Goal: Task Accomplishment & Management: Use online tool/utility

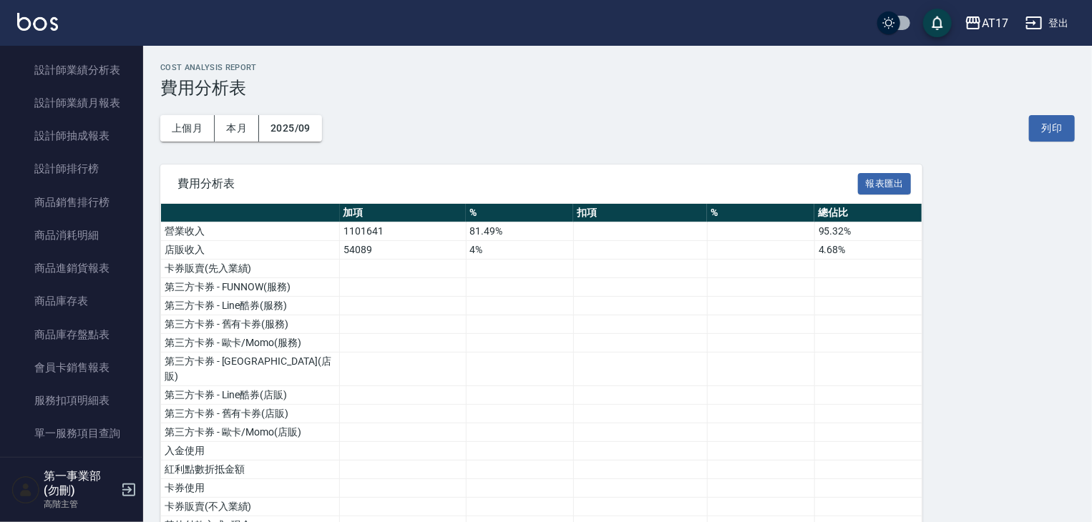
scroll to position [501, 0]
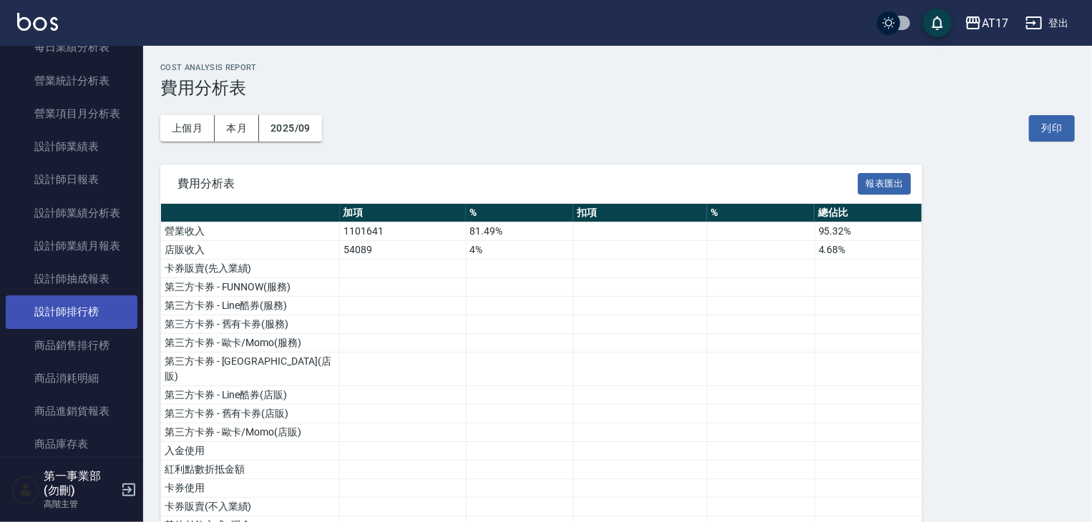
click at [94, 317] on link "設計師排行榜" at bounding box center [72, 312] width 132 height 33
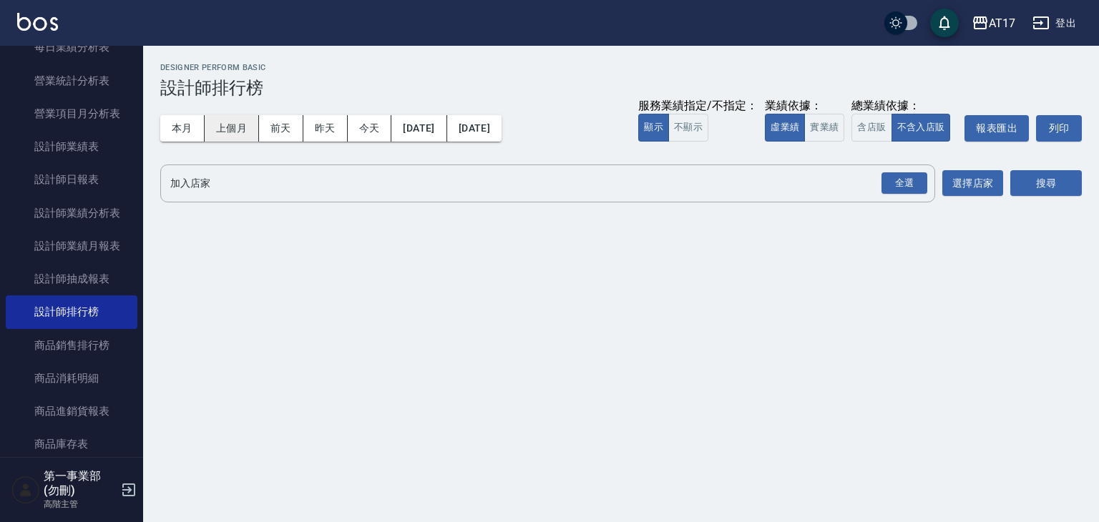
click at [228, 124] on button "上個月" at bounding box center [232, 128] width 54 height 26
click at [819, 130] on button "實業績" at bounding box center [824, 128] width 40 height 28
click at [907, 182] on div "全選" at bounding box center [905, 183] width 46 height 22
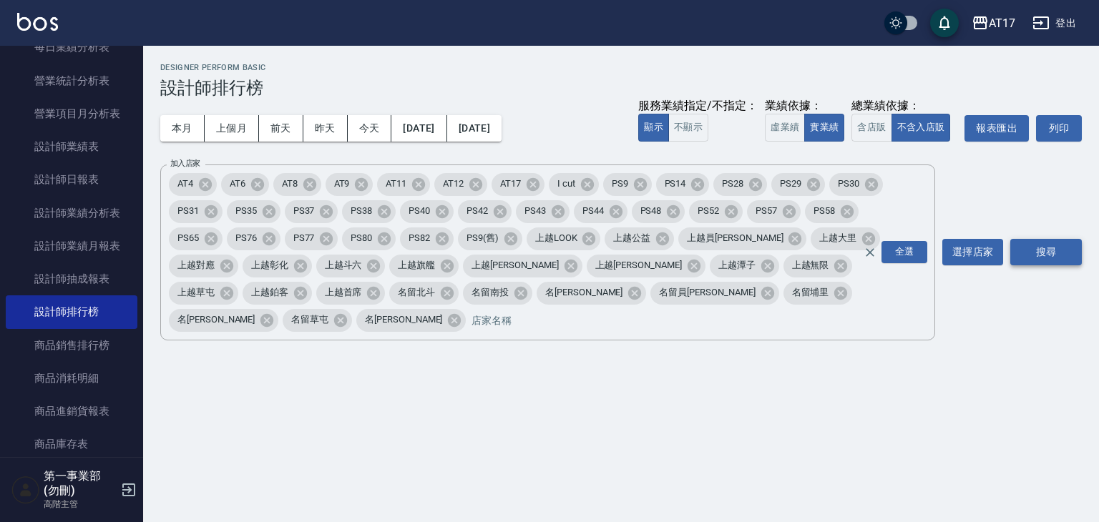
click at [1067, 246] on button "搜尋" at bounding box center [1046, 252] width 72 height 26
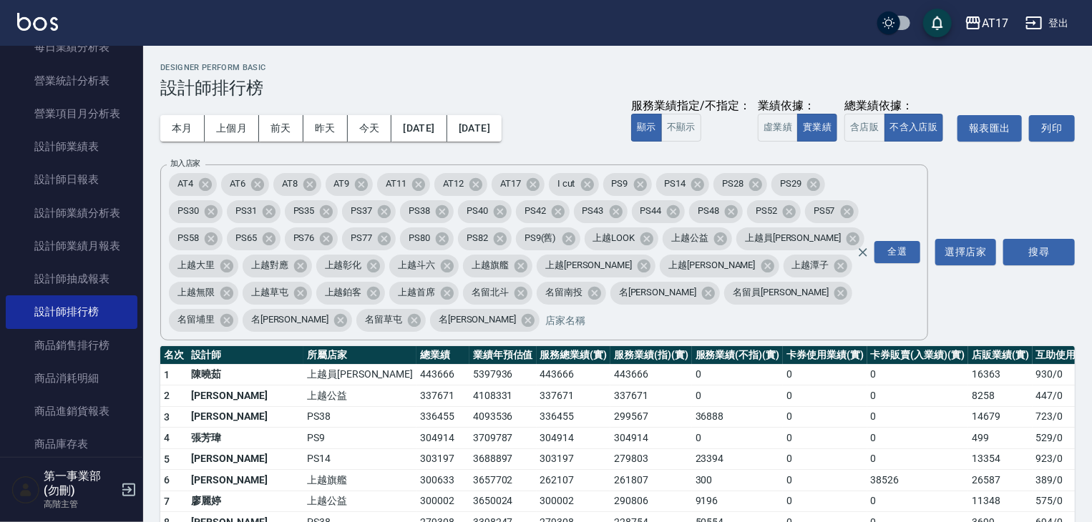
click at [610, 425] on td "299567" at bounding box center [651, 416] width 82 height 21
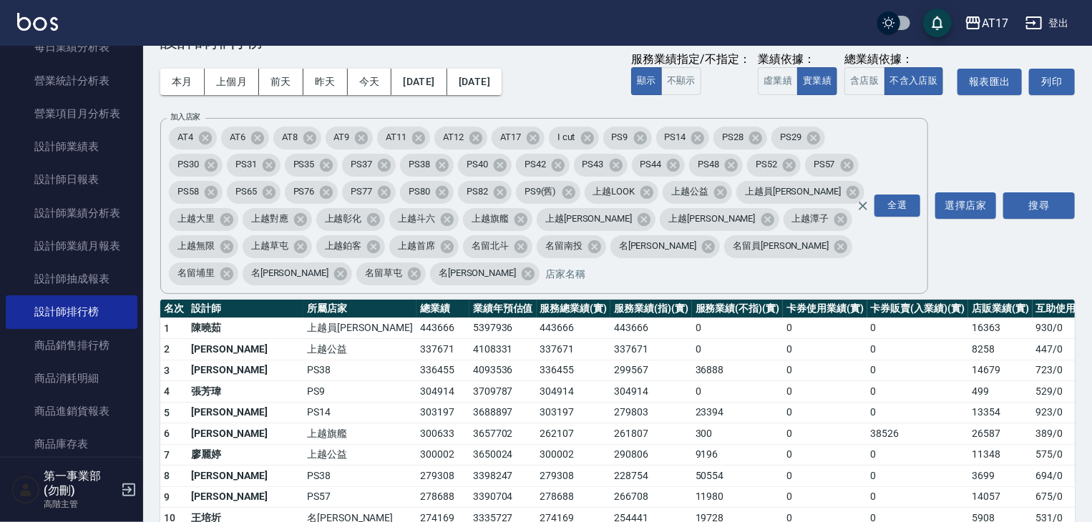
scroll to position [72, 0]
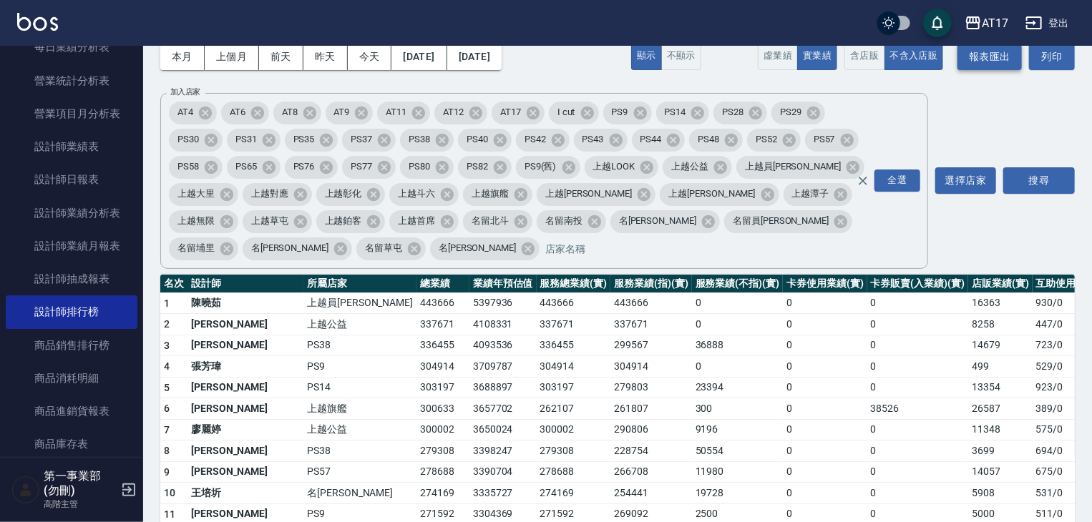
click at [1008, 59] on button "報表匯出" at bounding box center [990, 57] width 64 height 26
click at [331, 401] on td "上越旗艦" at bounding box center [359, 409] width 113 height 21
click at [469, 352] on td "4093536" at bounding box center [502, 345] width 67 height 21
click at [303, 364] on td "PS9" at bounding box center [359, 366] width 113 height 21
drag, startPoint x: 753, startPoint y: 422, endPoint x: 874, endPoint y: 189, distance: 262.1
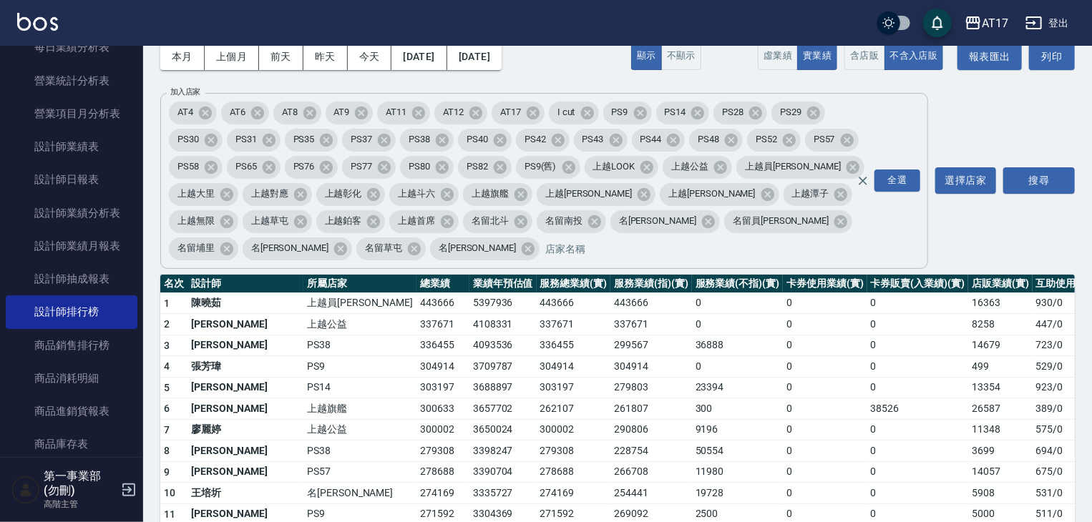
click at [783, 421] on td "0" at bounding box center [825, 429] width 84 height 21
